Goal: Information Seeking & Learning: Learn about a topic

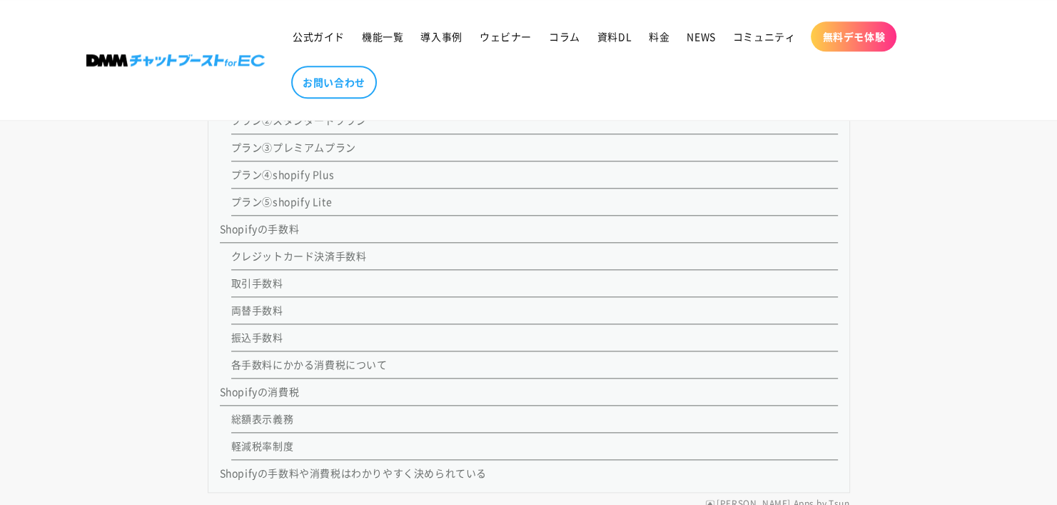
scroll to position [1499, 0]
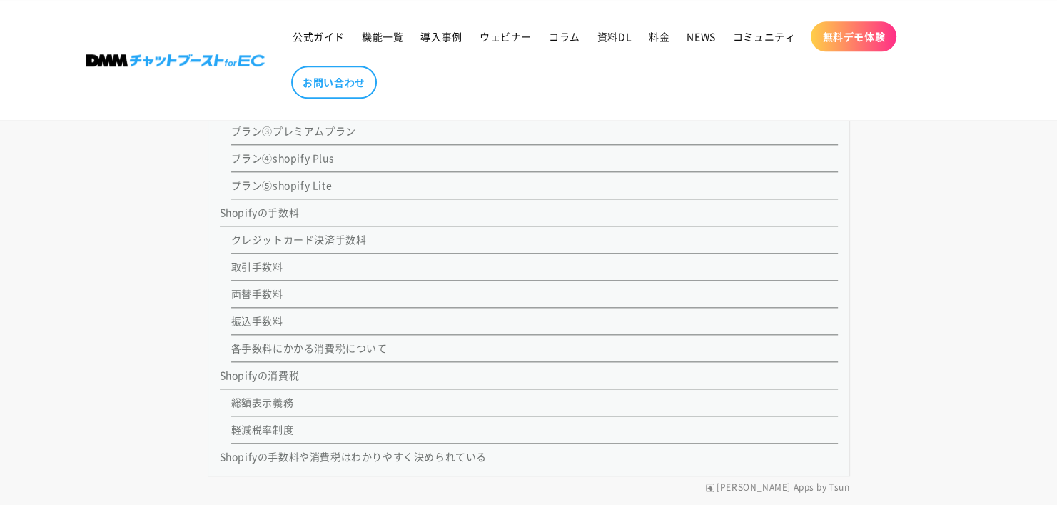
click at [326, 348] on link "各手数料にかかる消費税について" at bounding box center [309, 348] width 156 height 14
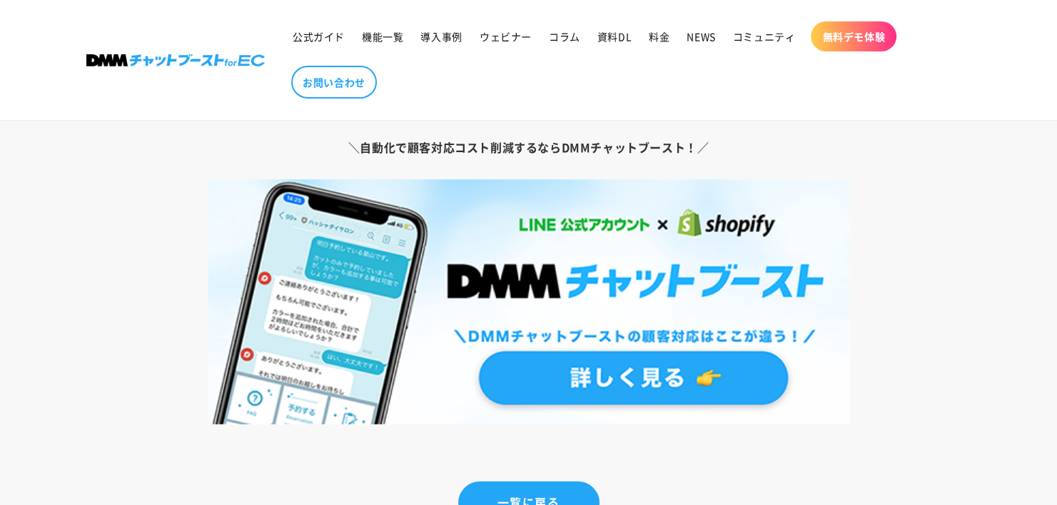
scroll to position [10397, 0]
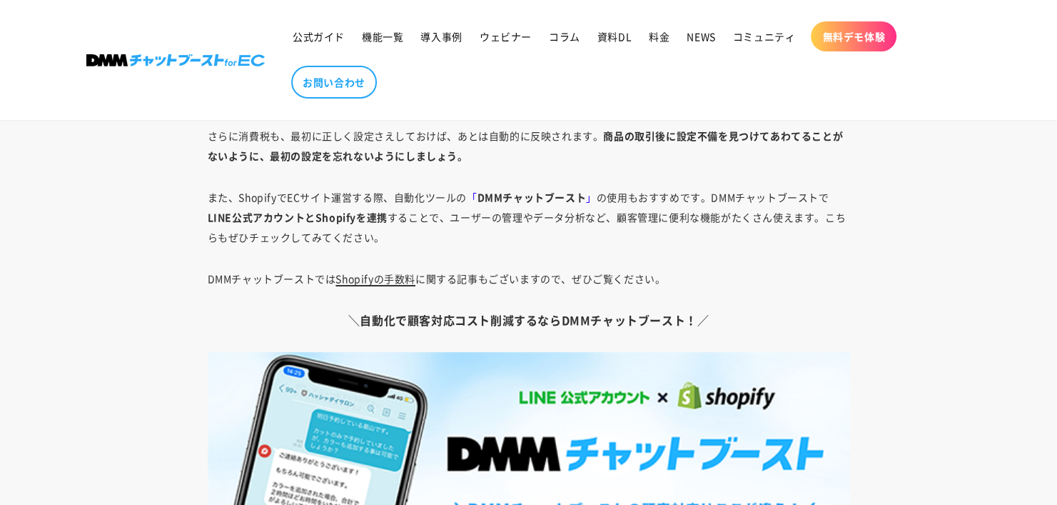
click at [375, 273] on link "Shopifyの手数料" at bounding box center [376, 278] width 80 height 14
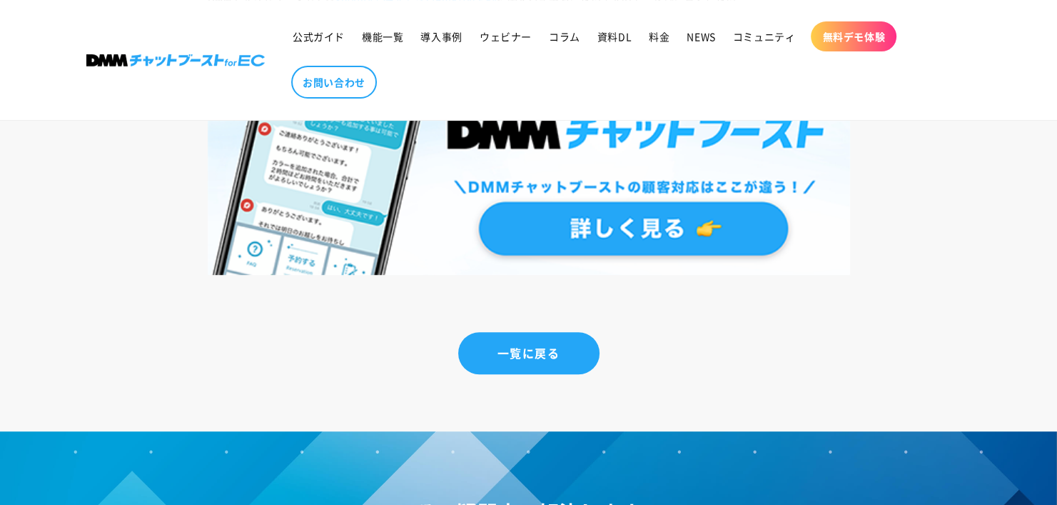
scroll to position [5926, 0]
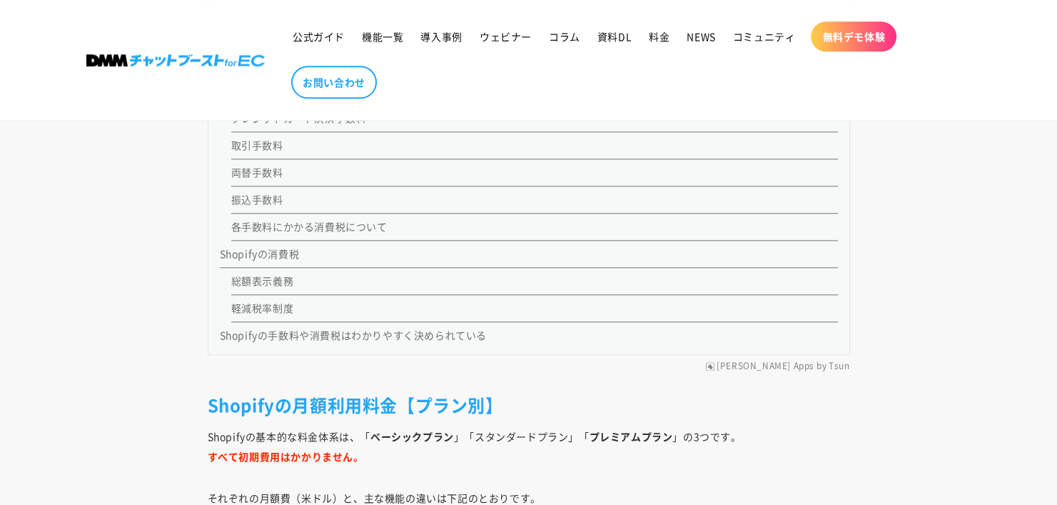
scroll to position [1642, 0]
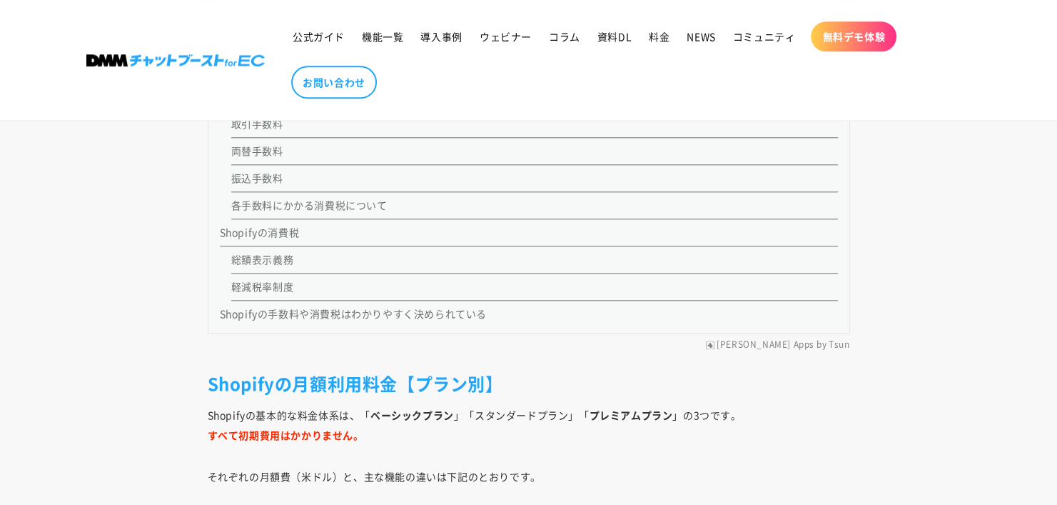
click at [261, 232] on link "Shopifyの消費税" at bounding box center [260, 232] width 80 height 14
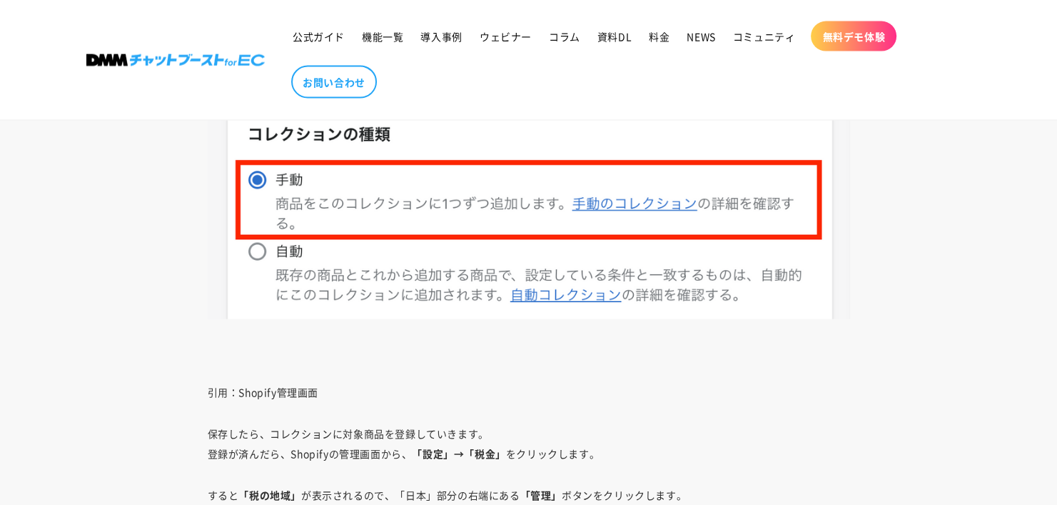
scroll to position [8447, 0]
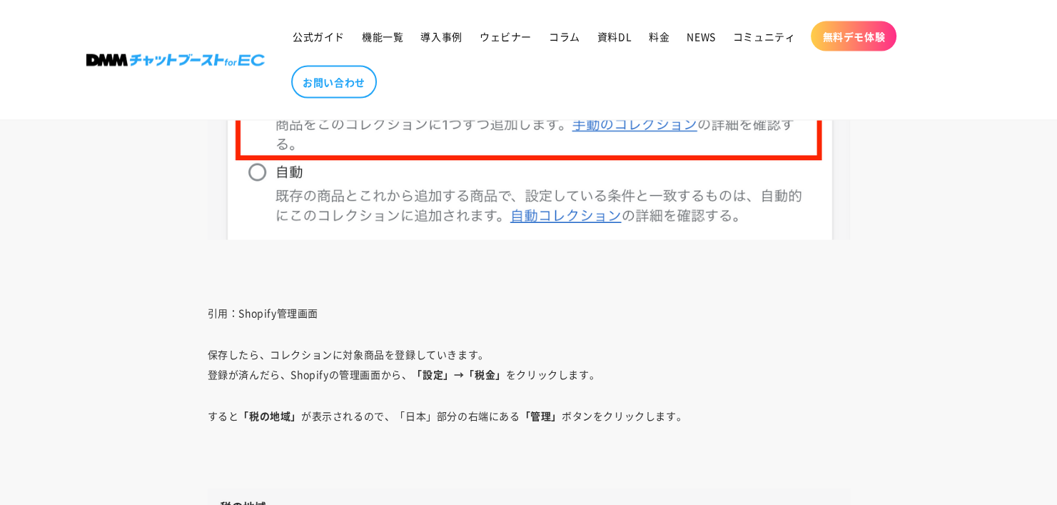
scroll to position [1642, 0]
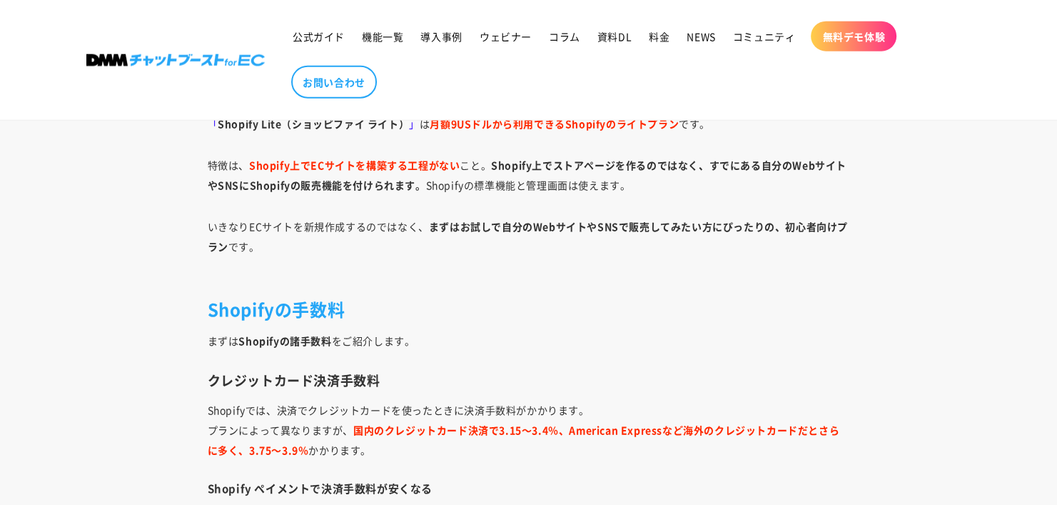
scroll to position [3499, 0]
